Goal: Information Seeking & Learning: Learn about a topic

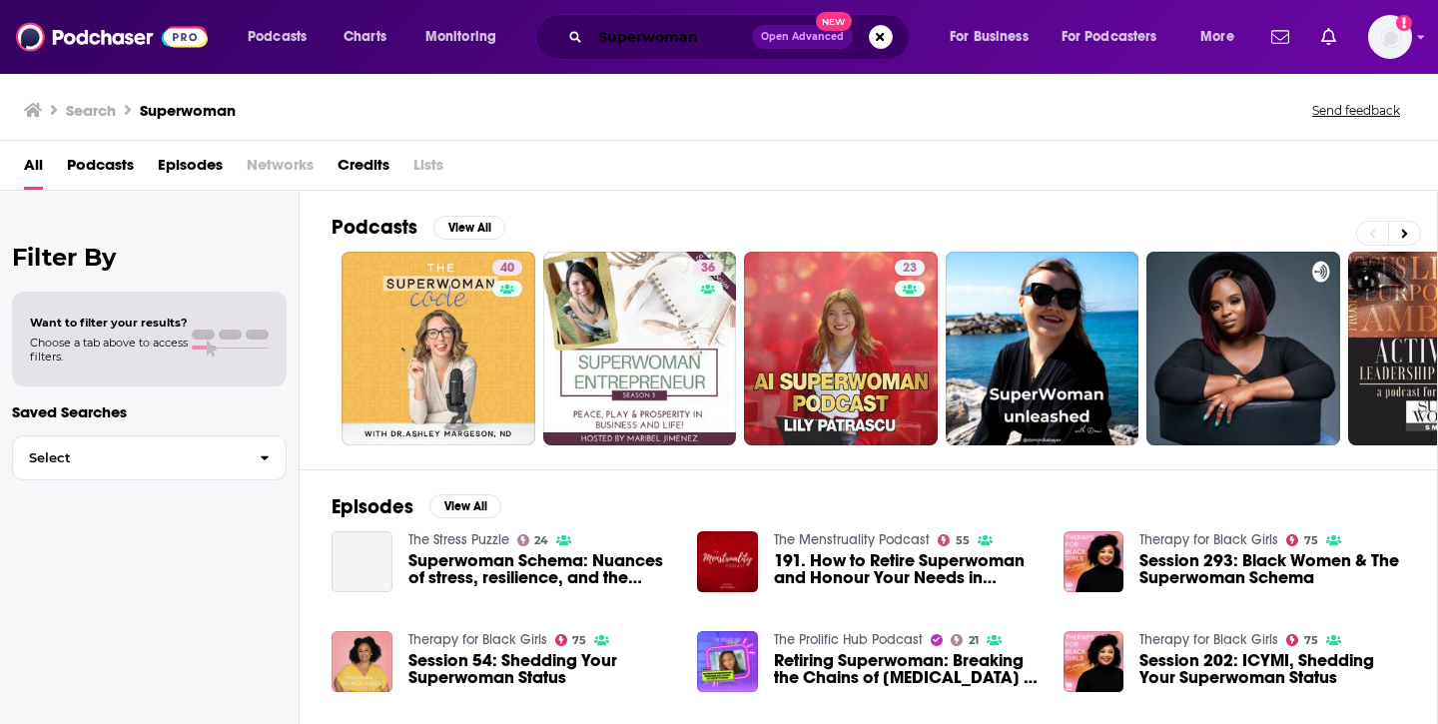
click at [705, 41] on input "Superwoman" at bounding box center [671, 37] width 162 height 32
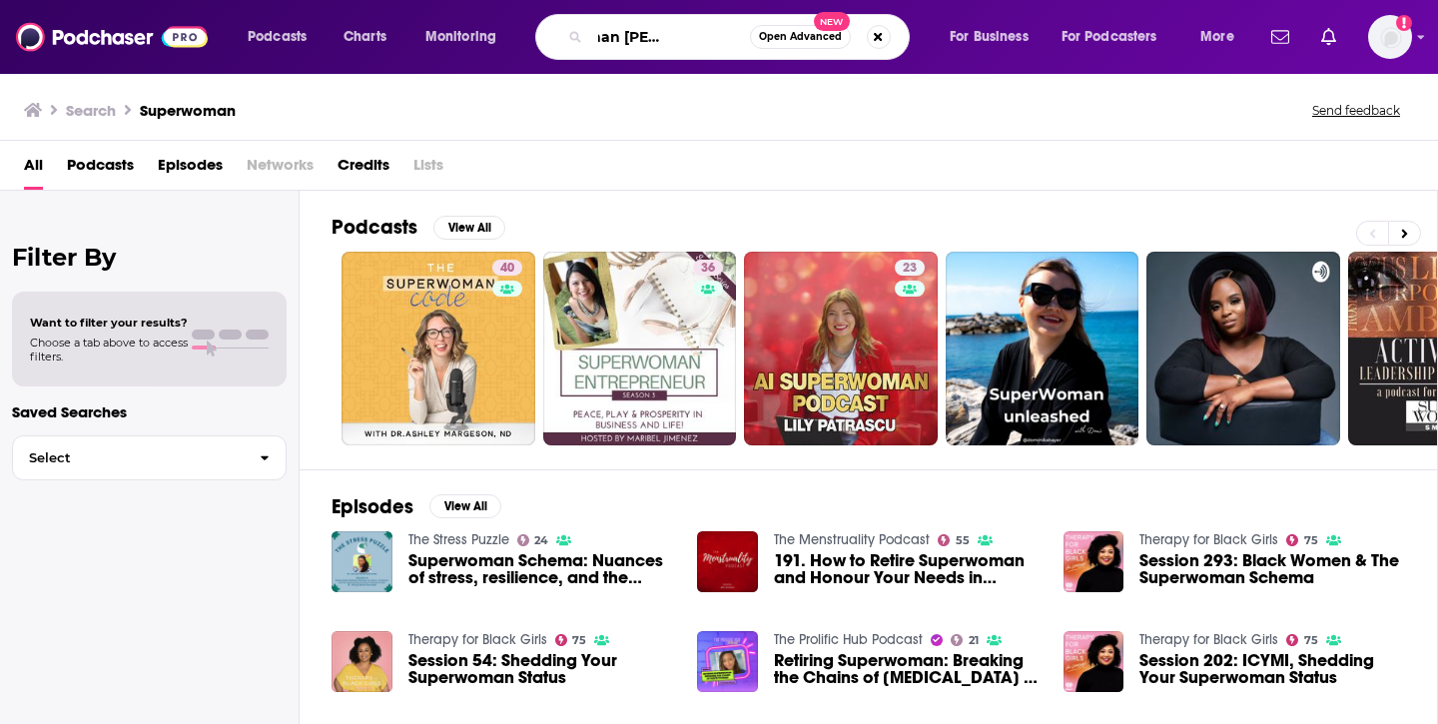
scroll to position [0, 83]
type input "Superwoman [PERSON_NAME]"
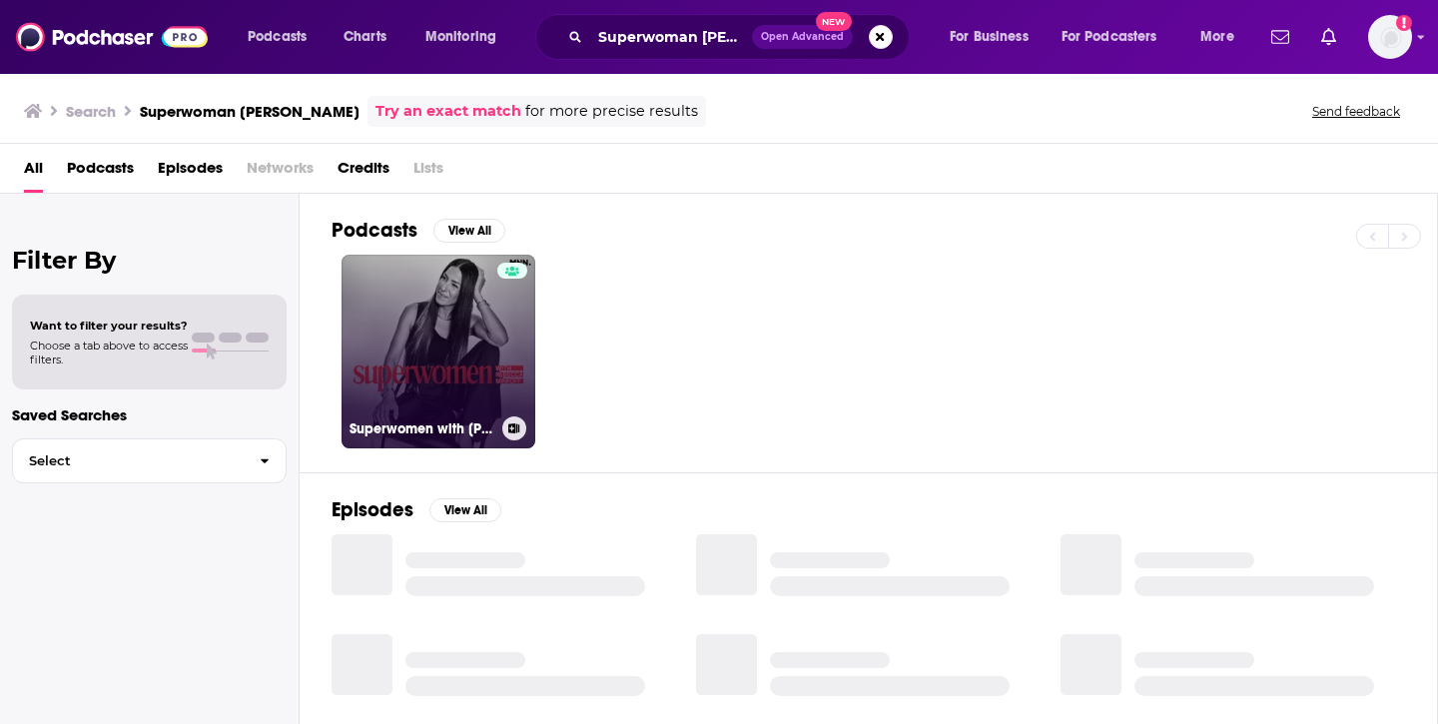
click at [442, 392] on link "Superwomen with [PERSON_NAME]" at bounding box center [439, 352] width 194 height 194
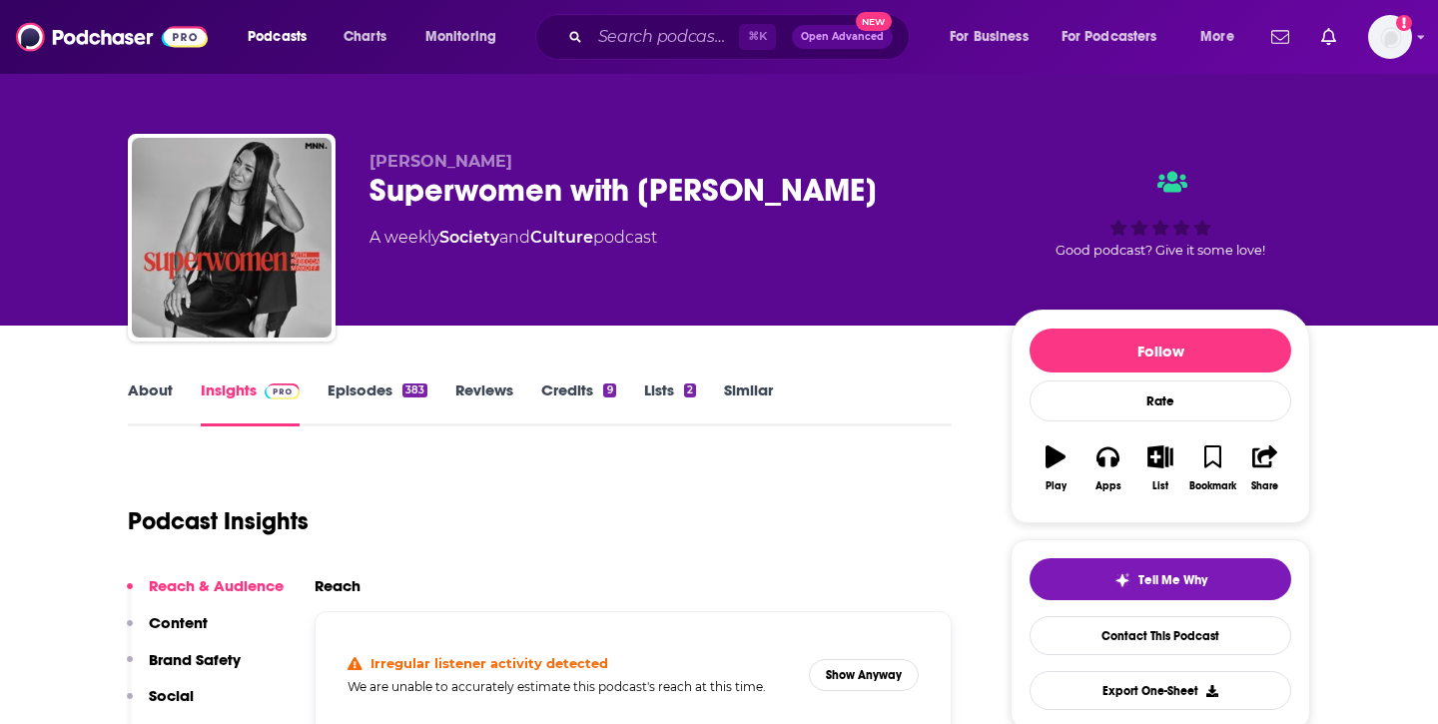
click at [749, 385] on link "Similar" at bounding box center [748, 403] width 49 height 46
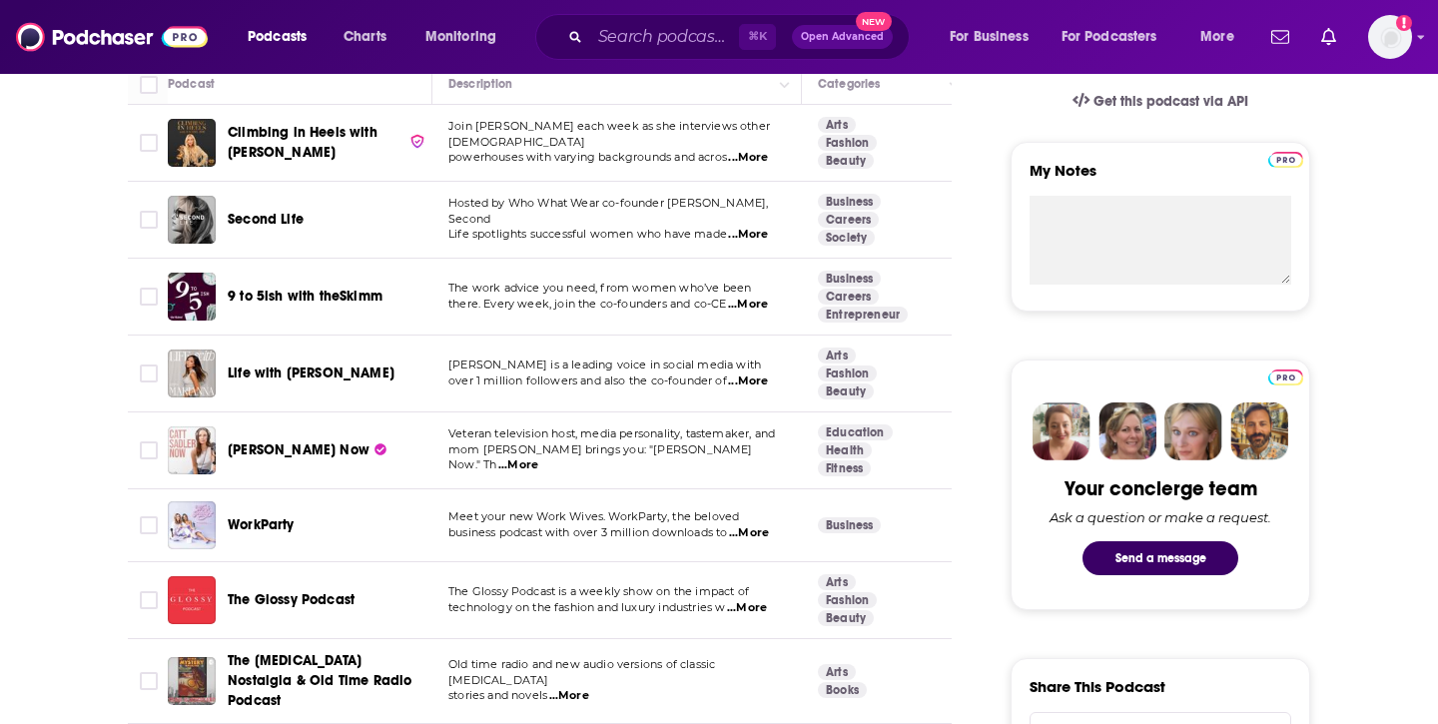
scroll to position [669, 0]
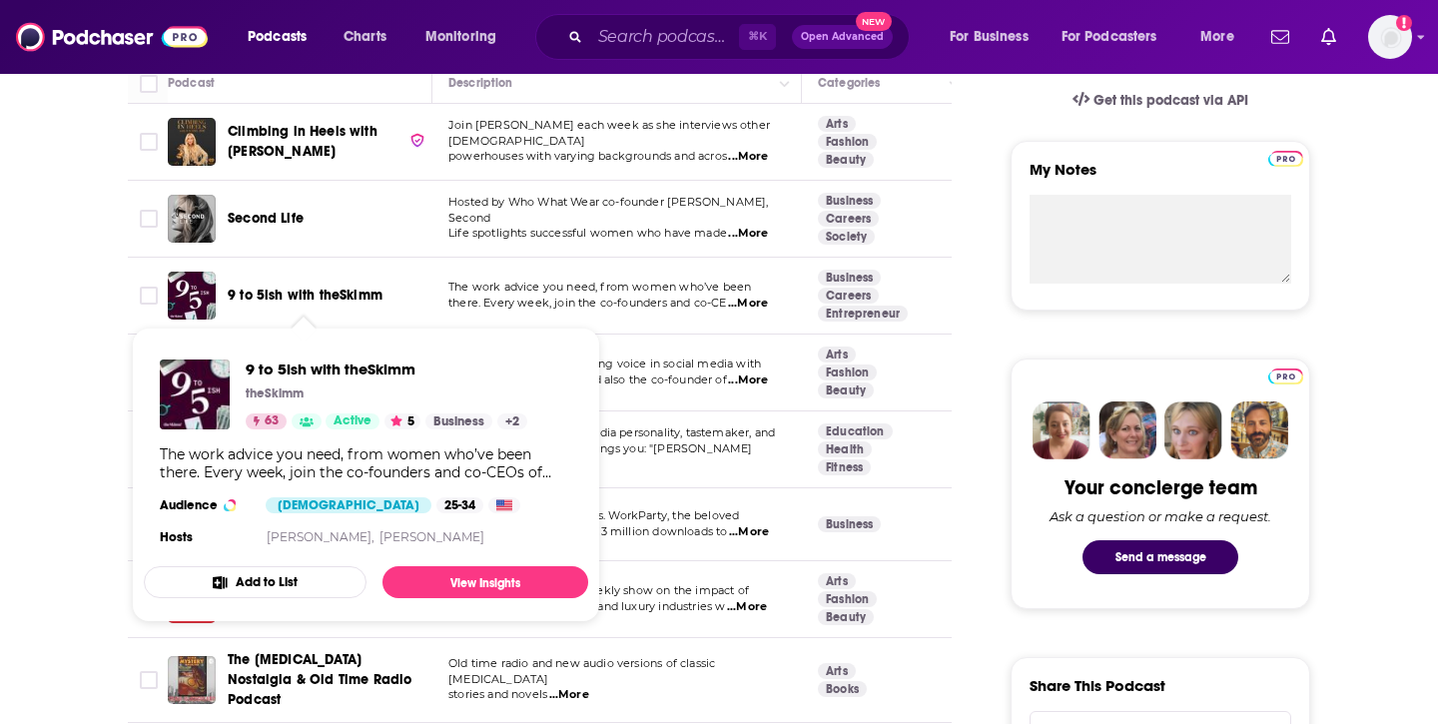
click at [285, 294] on span "9 to 5ish with theSkimm" at bounding box center [305, 295] width 155 height 17
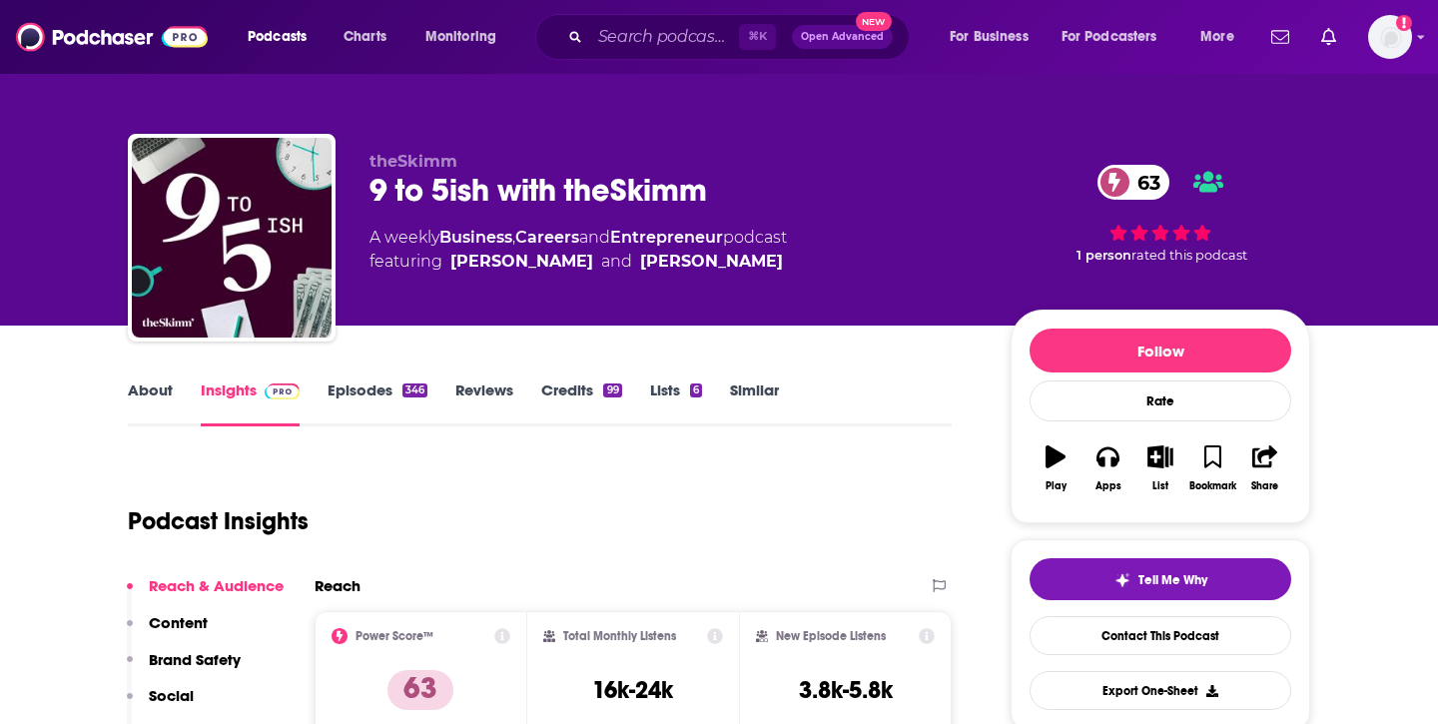
click at [538, 195] on div "9 to 5ish with theSkimm 63" at bounding box center [674, 190] width 609 height 39
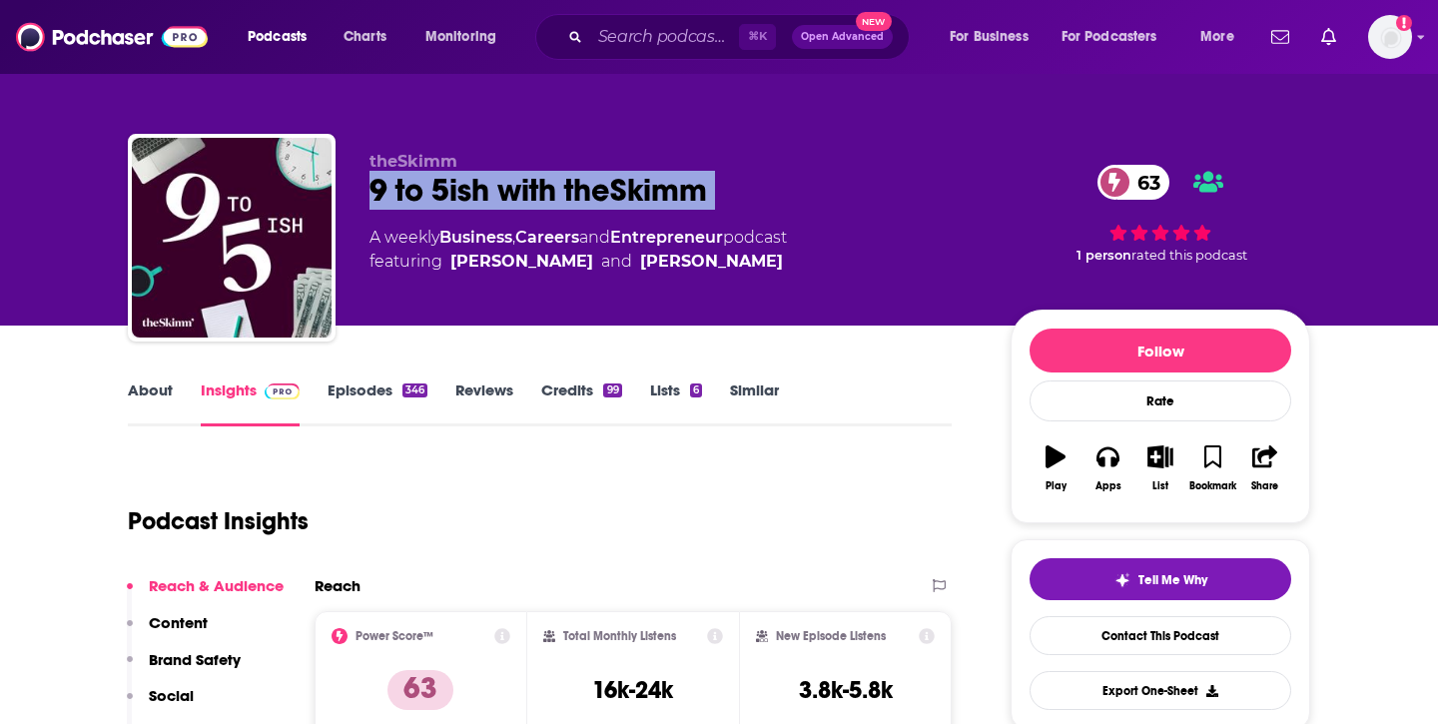
click at [538, 195] on div "9 to 5ish with theSkimm 63" at bounding box center [674, 190] width 609 height 39
copy div "9 to 5ish with theSkimm 63"
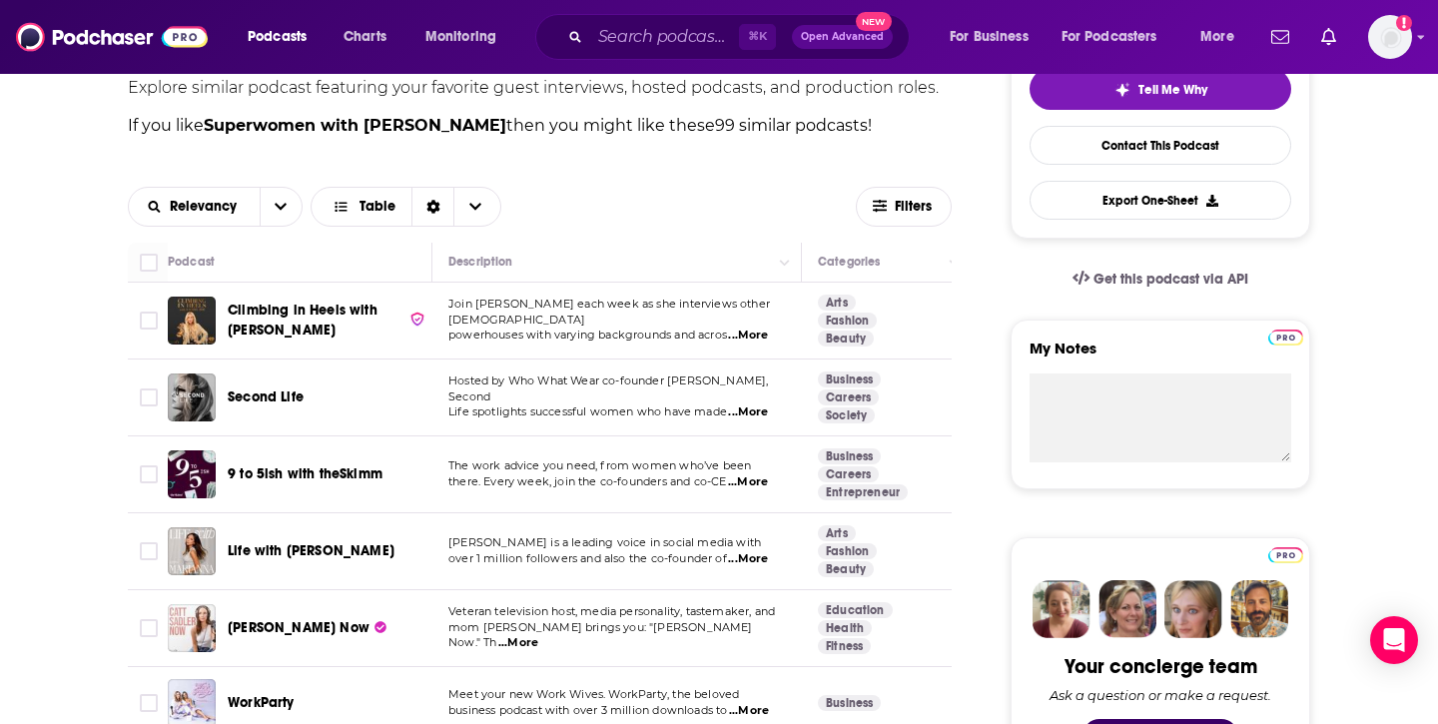
scroll to position [473, 0]
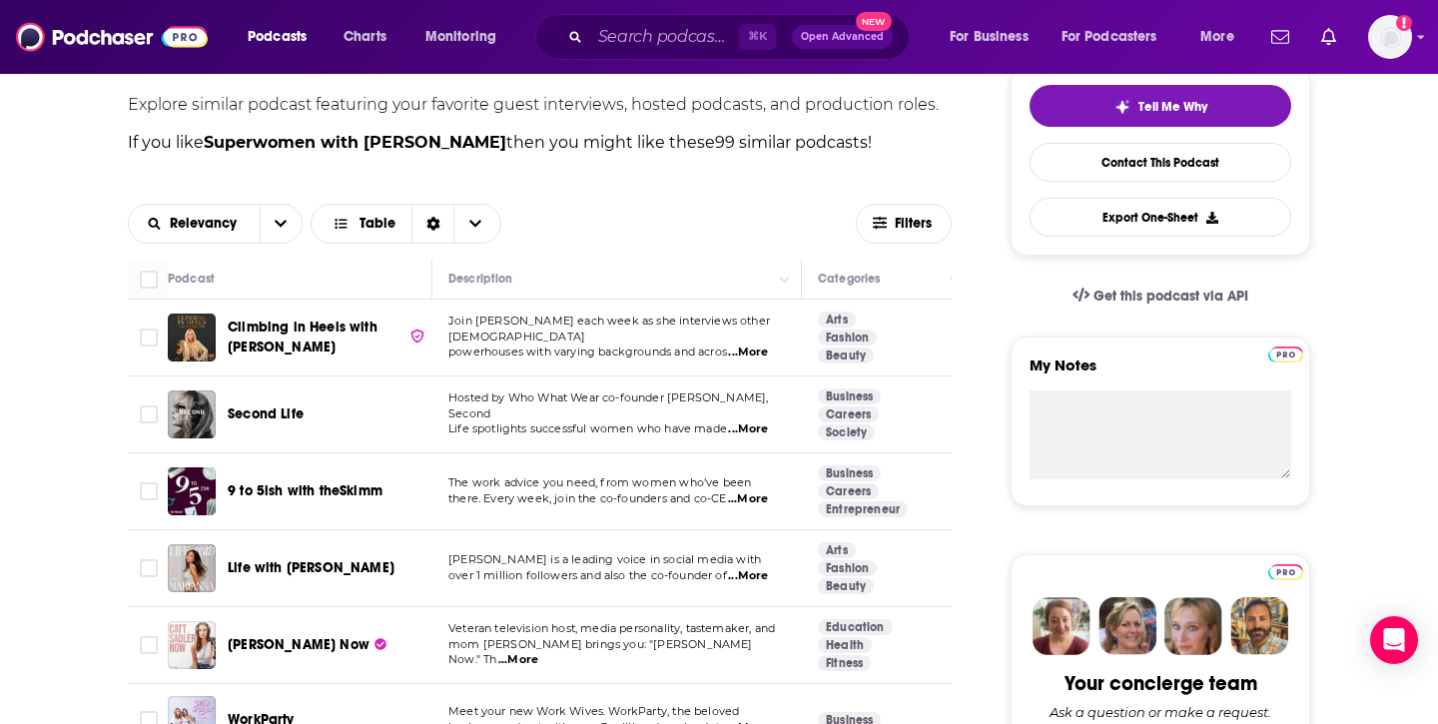
click at [299, 489] on span "9 to 5ish with theSkimm" at bounding box center [305, 490] width 155 height 17
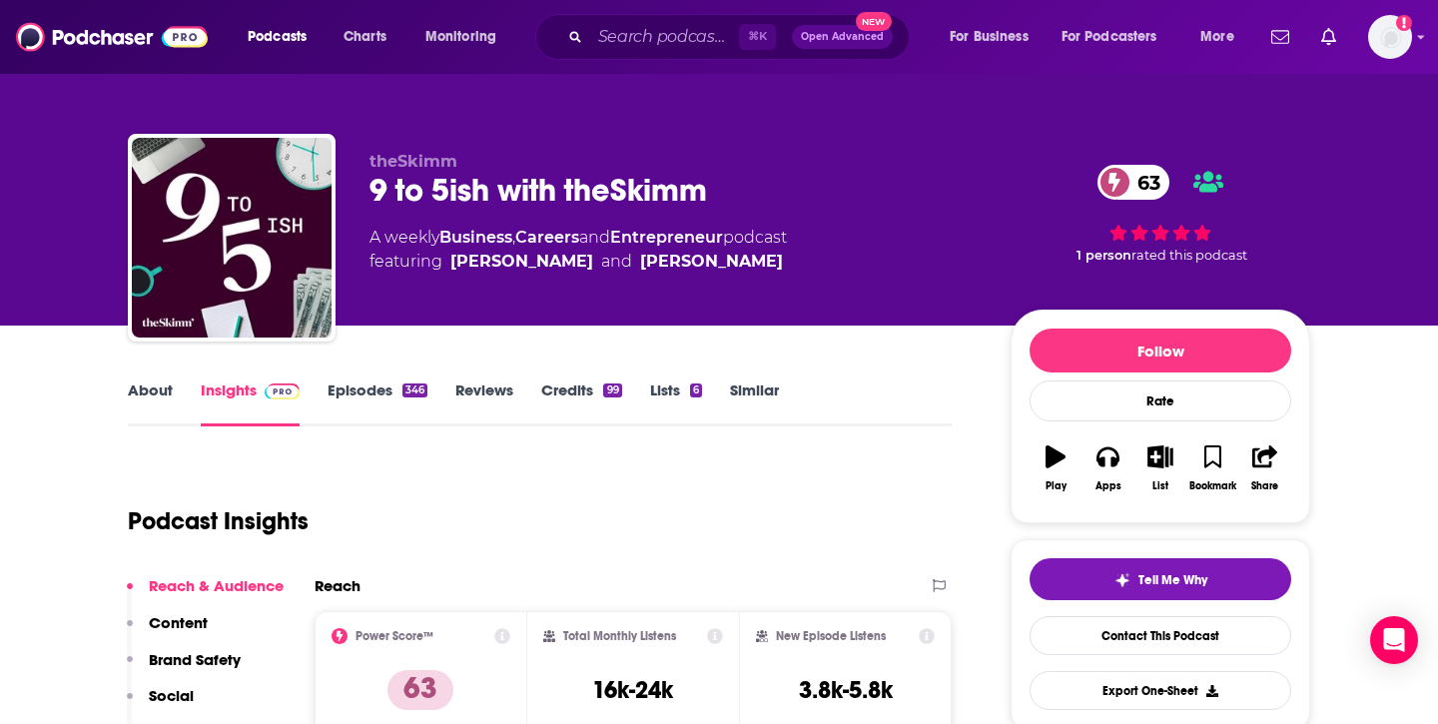
scroll to position [113, 0]
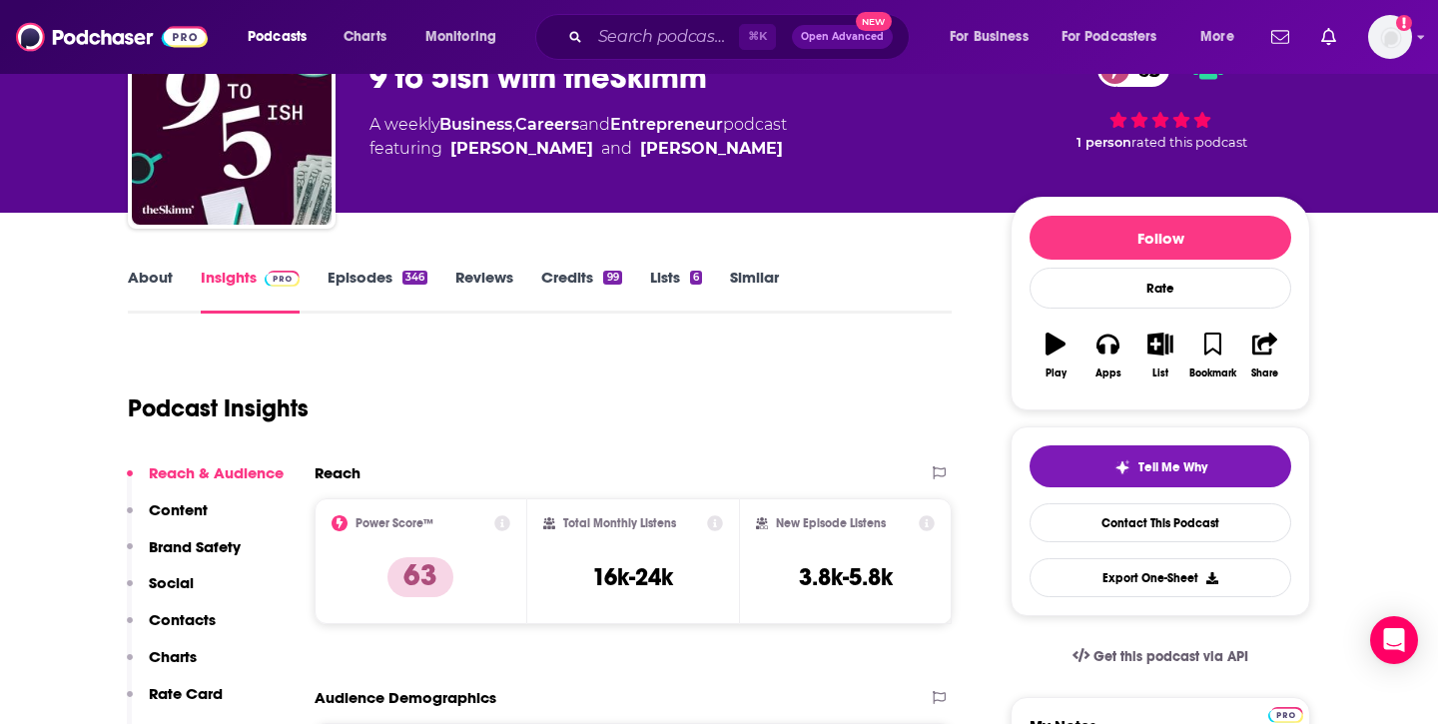
click at [742, 274] on link "Similar" at bounding box center [754, 291] width 49 height 46
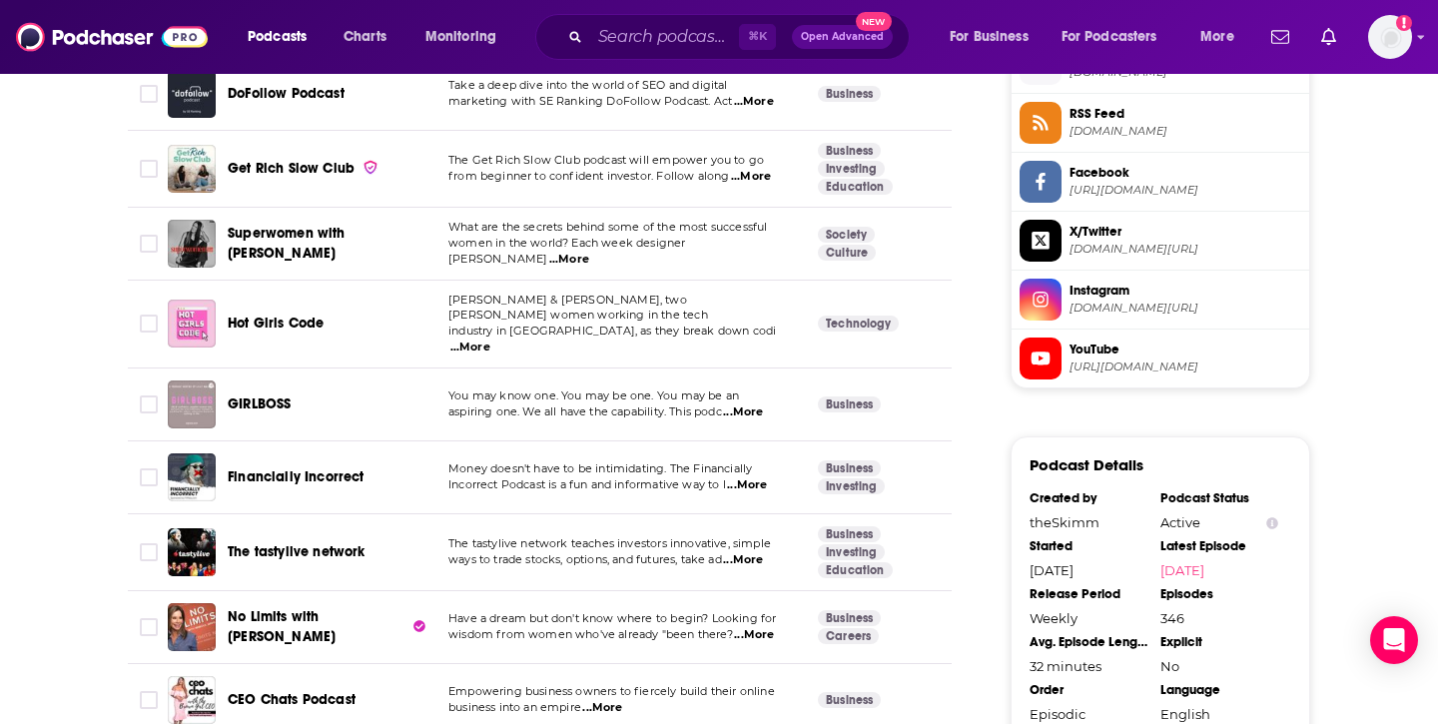
scroll to position [1659, 0]
